Goal: Go to known website: Go to known website

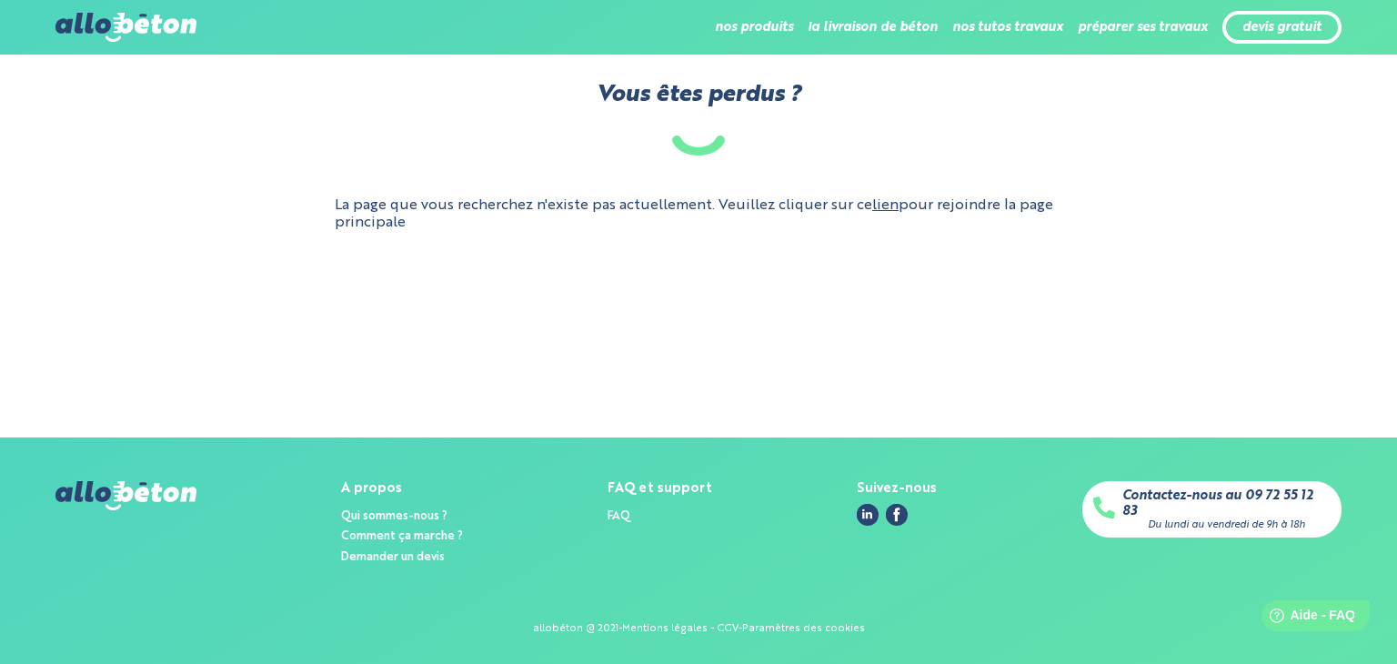
click at [884, 208] on link "lien" at bounding box center [886, 205] width 26 height 15
